Goal: Transaction & Acquisition: Purchase product/service

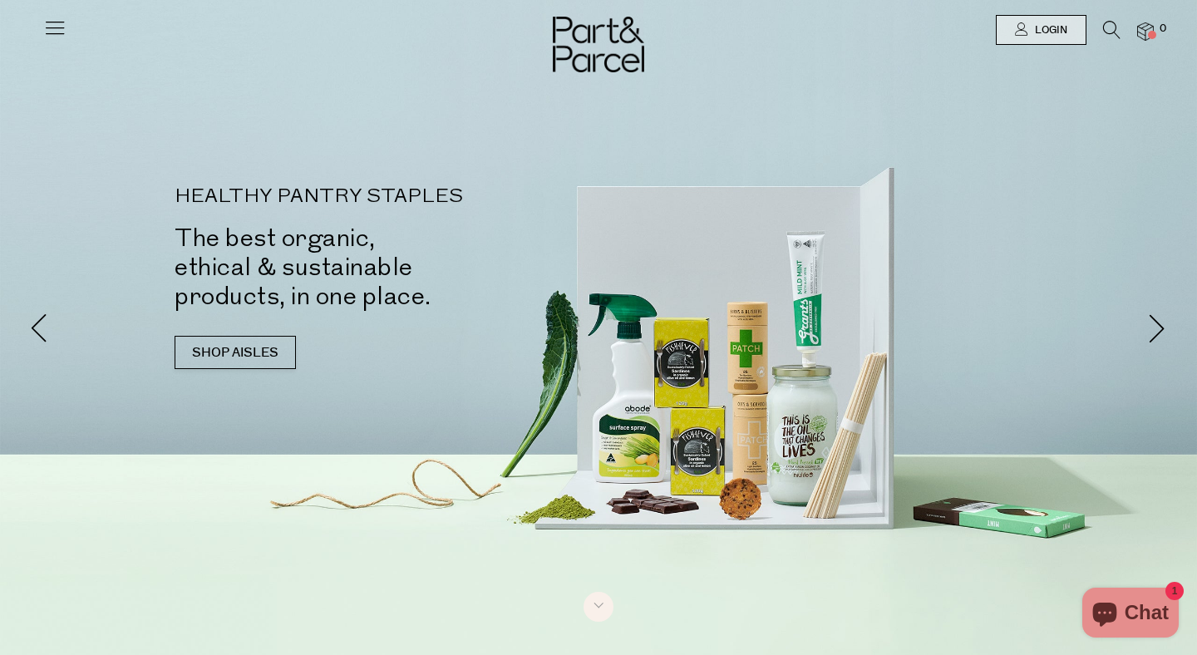
click at [57, 34] on icon at bounding box center [54, 27] width 23 height 23
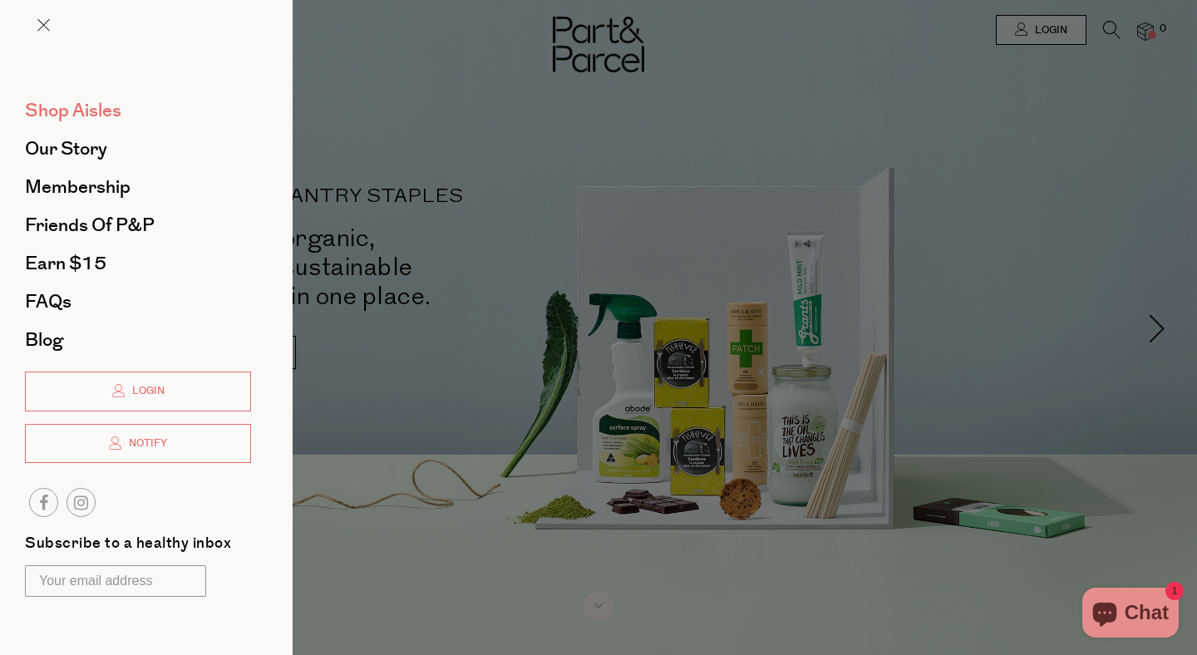
click at [77, 116] on span "Shop Aisles" at bounding box center [73, 110] width 96 height 27
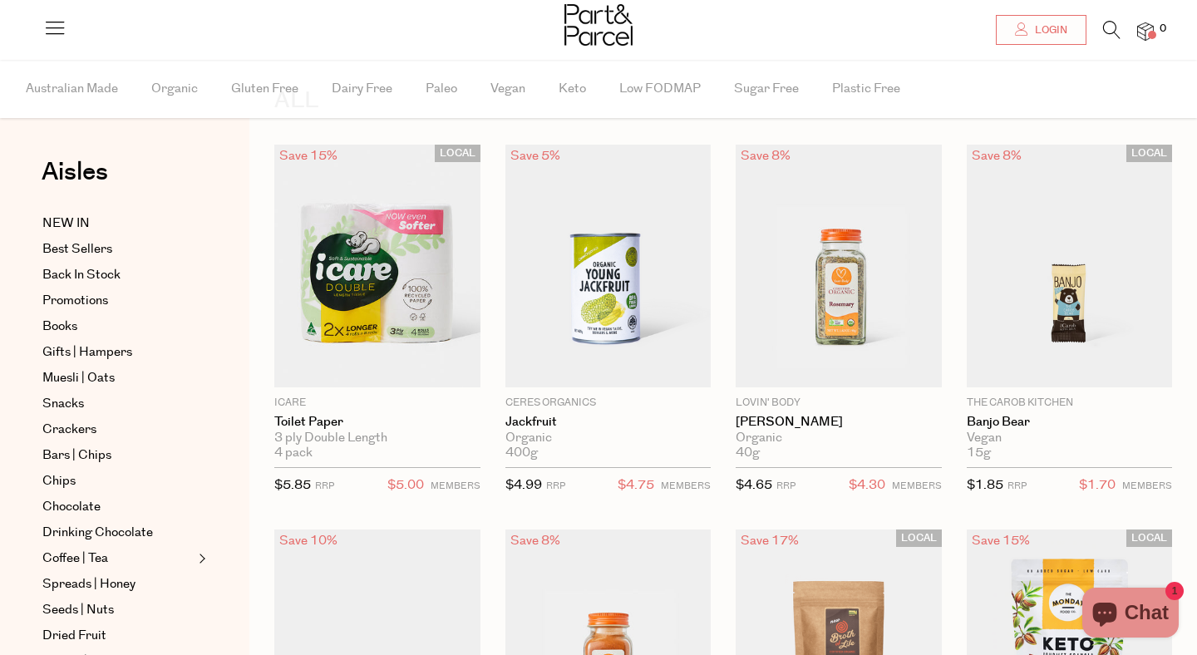
scroll to position [54, 0]
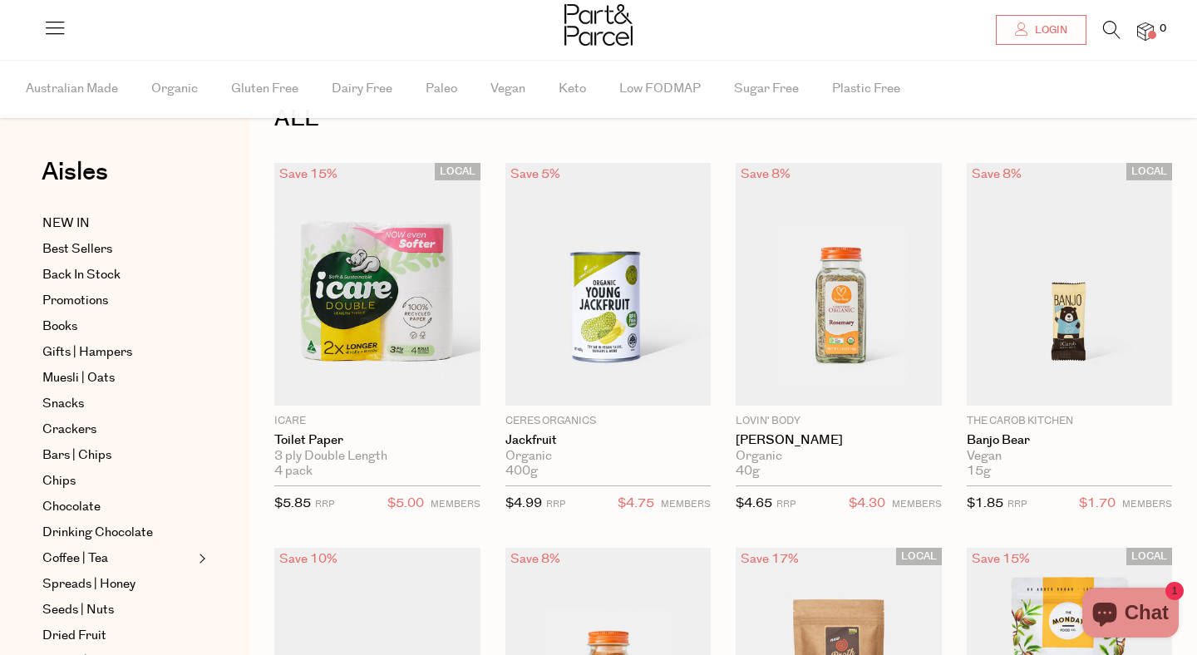
click at [1109, 31] on icon at bounding box center [1111, 30] width 17 height 18
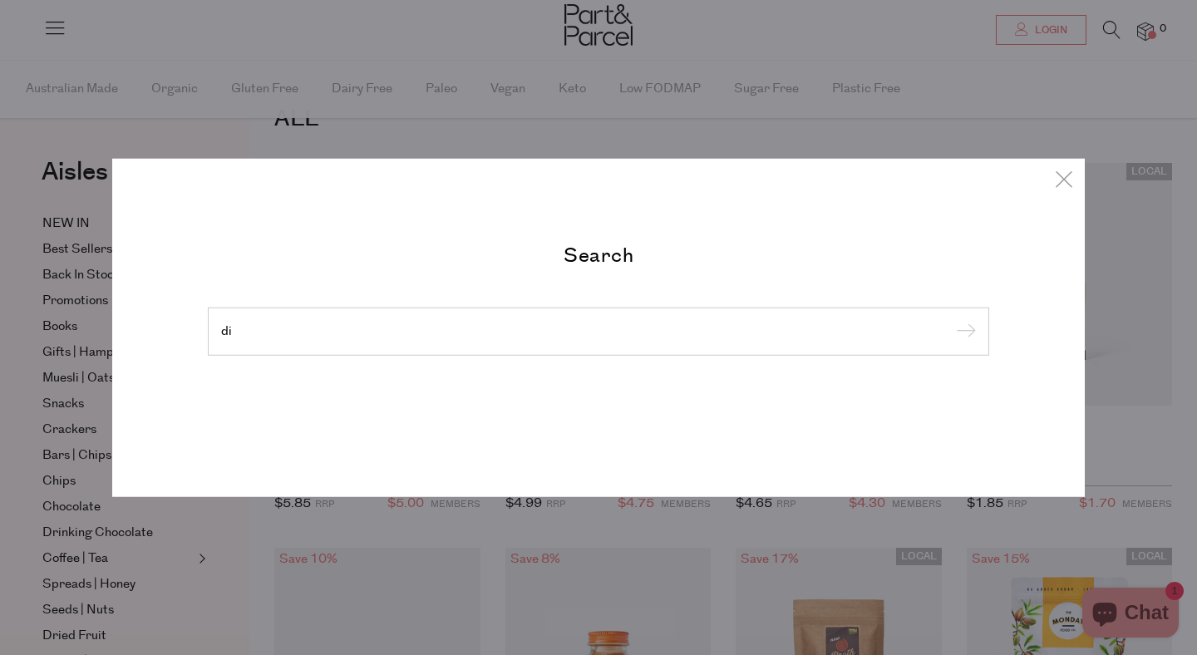
type input "d"
type input "sardines"
click at [951, 320] on input "submit" at bounding box center [963, 332] width 25 height 25
click at [973, 325] on input "submit" at bounding box center [963, 332] width 25 height 25
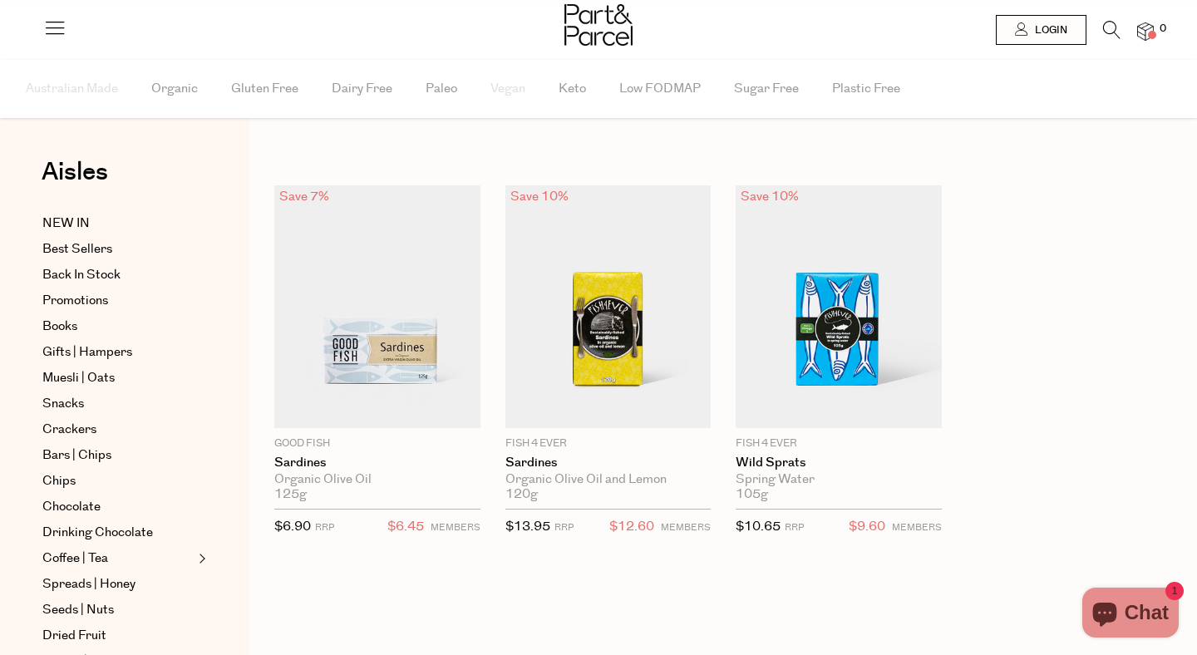
click at [1111, 32] on icon at bounding box center [1111, 30] width 17 height 18
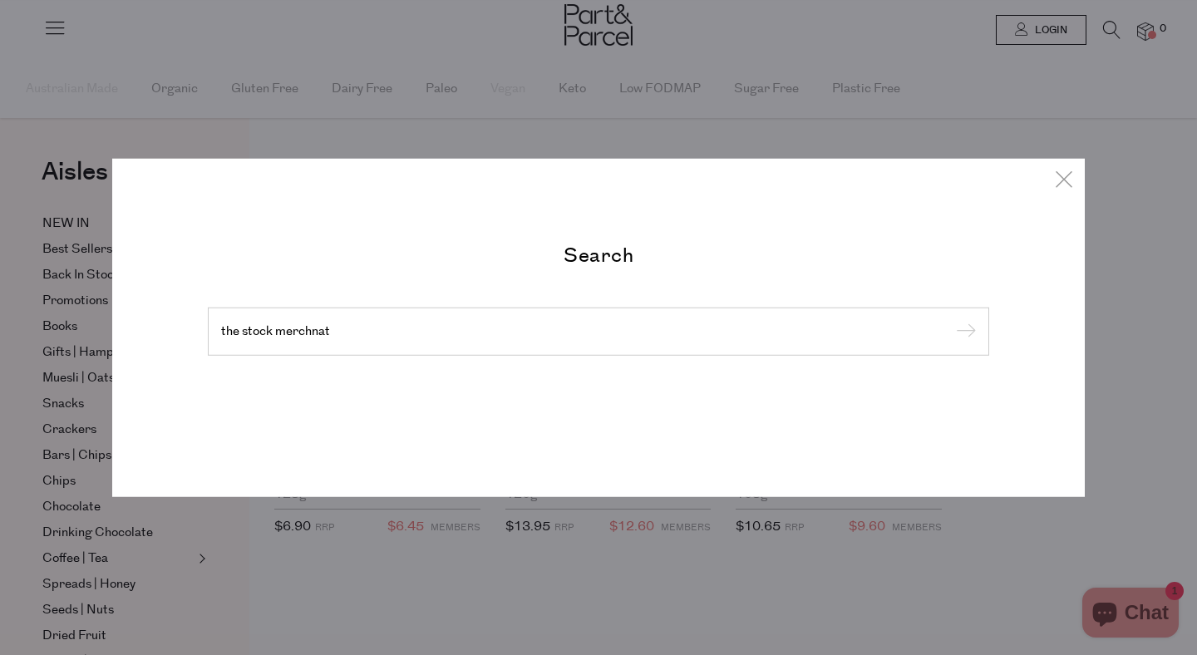
click at [951, 320] on input "submit" at bounding box center [963, 332] width 25 height 25
type input "the stock merchant"
click at [951, 320] on input "submit" at bounding box center [963, 332] width 25 height 25
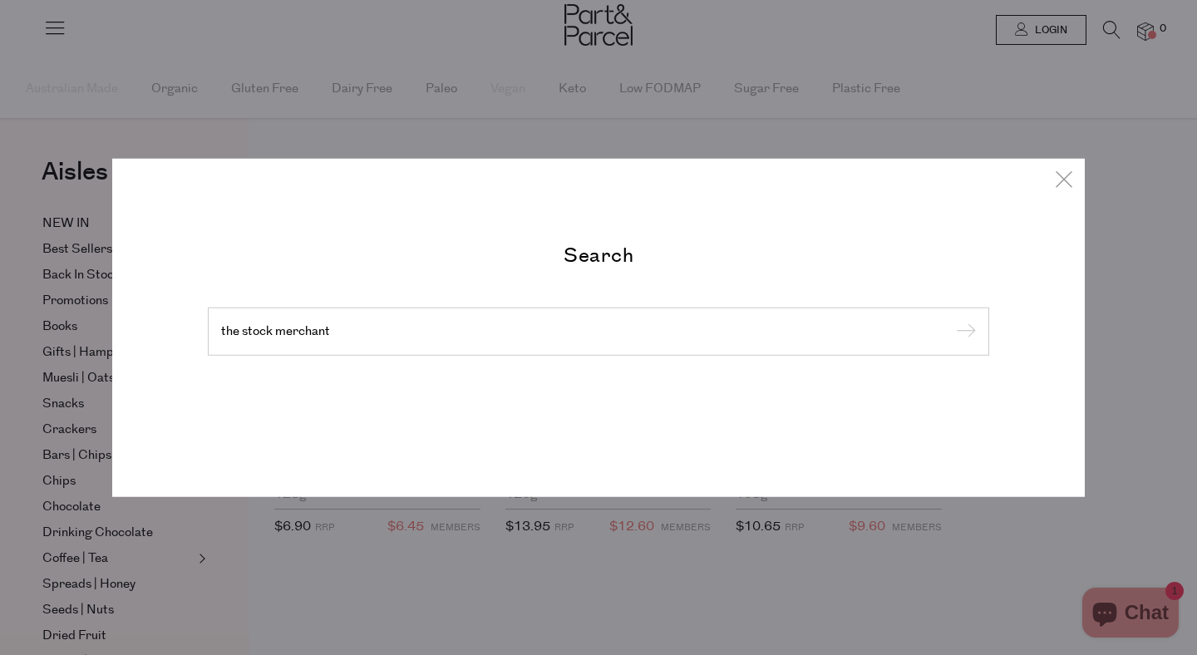
click at [951, 320] on input "submit" at bounding box center [963, 332] width 25 height 25
click at [960, 323] on input "submit" at bounding box center [963, 332] width 25 height 25
